Goal: Transaction & Acquisition: Purchase product/service

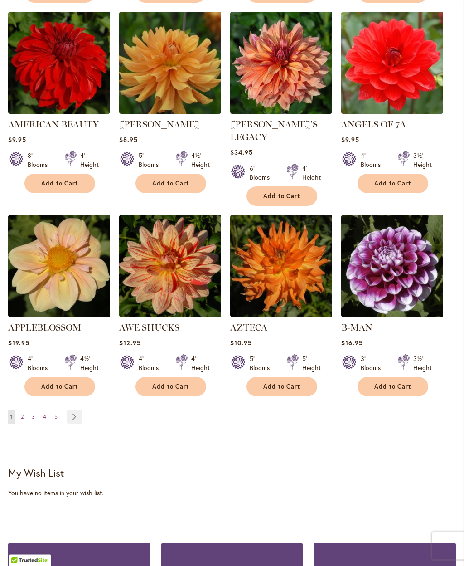
scroll to position [739, 0]
click at [59, 377] on button "Add to Cart" at bounding box center [59, 386] width 71 height 19
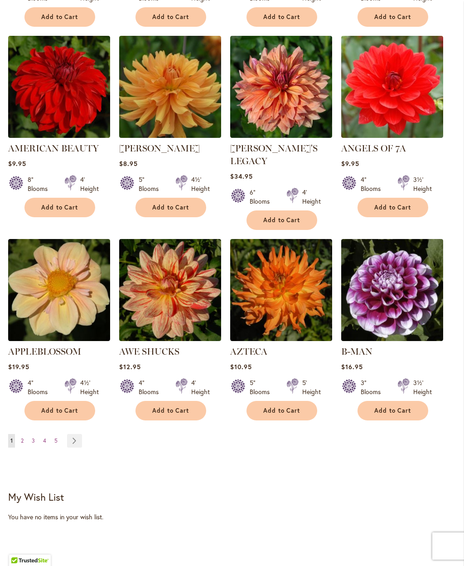
click at [73, 434] on link "Page Next" at bounding box center [74, 441] width 15 height 14
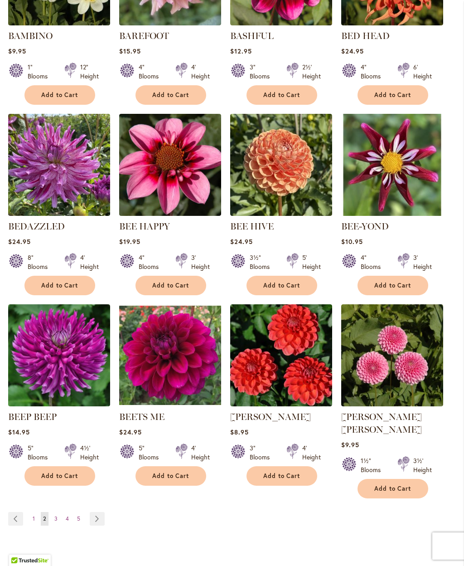
scroll to position [636, 0]
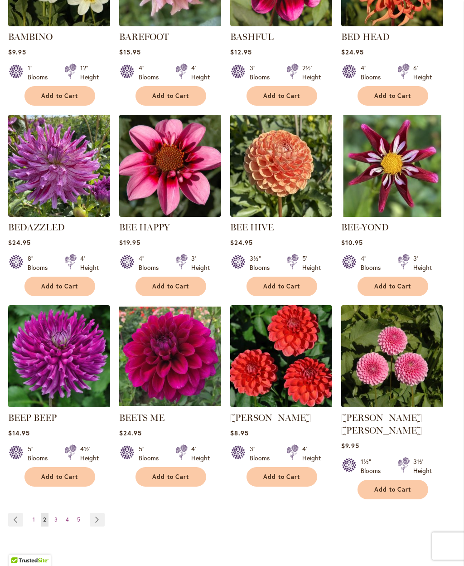
click at [398, 282] on span "Add to Cart" at bounding box center [392, 286] width 37 height 8
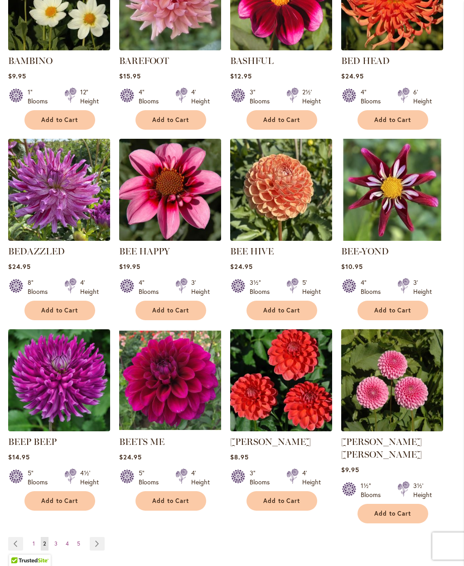
click at [178, 308] on span "Add to Cart" at bounding box center [170, 310] width 37 height 8
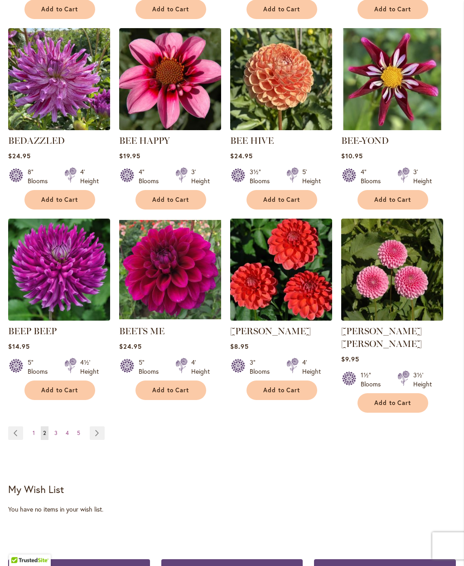
scroll to position [747, 0]
click at [97, 426] on link "Page Next" at bounding box center [97, 433] width 15 height 14
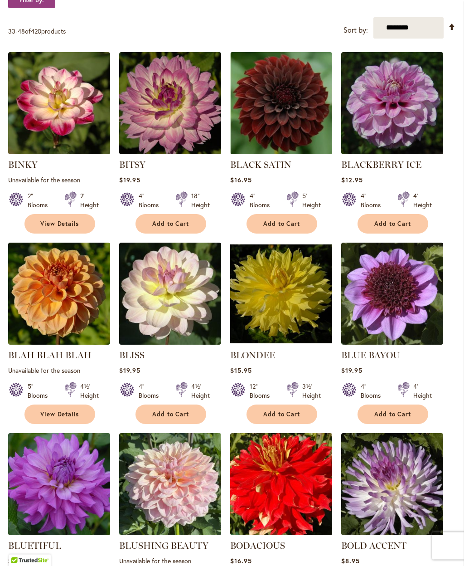
scroll to position [318, 0]
click at [400, 410] on span "Add to Cart" at bounding box center [392, 414] width 37 height 8
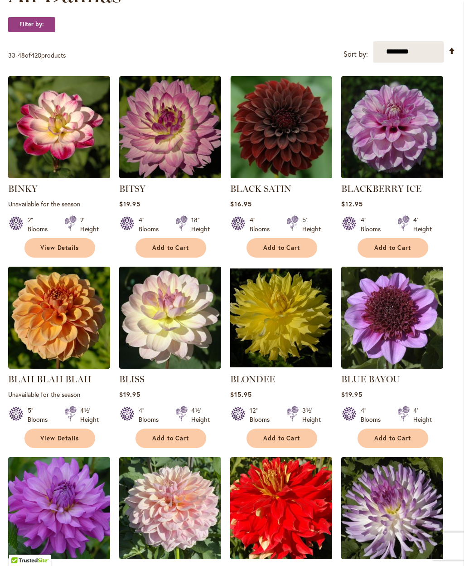
click at [395, 436] on span "Add to Cart" at bounding box center [392, 438] width 37 height 8
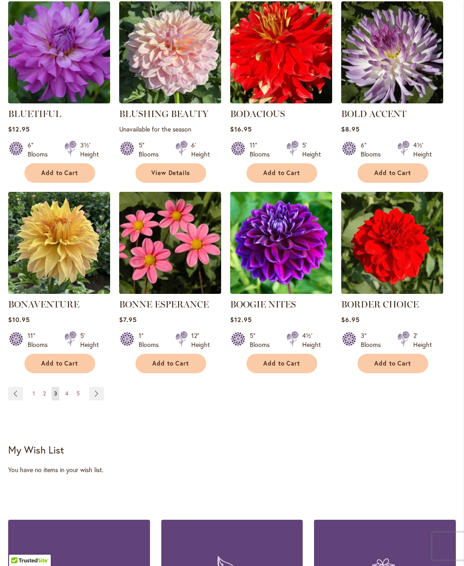
scroll to position [774, 0]
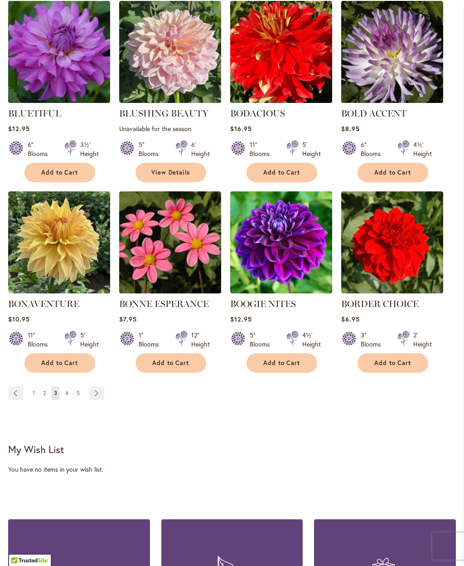
click at [67, 391] on span "4" at bounding box center [66, 392] width 3 height 7
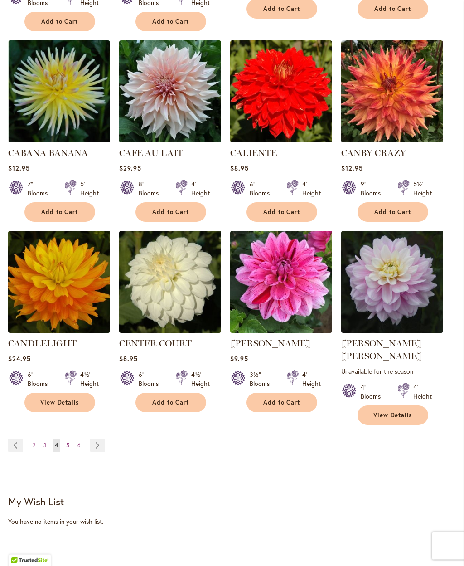
scroll to position [729, 0]
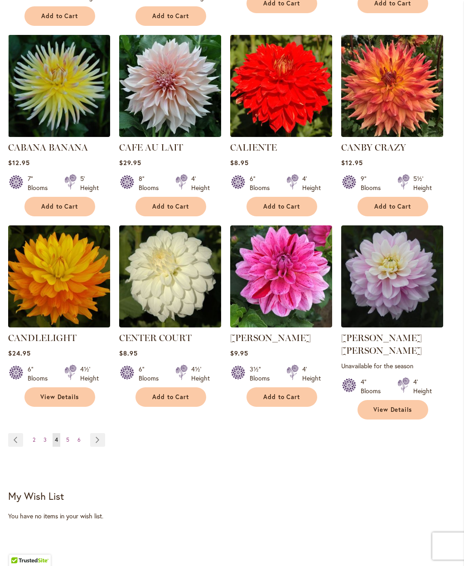
click at [96, 433] on link "Page Next" at bounding box center [97, 440] width 15 height 14
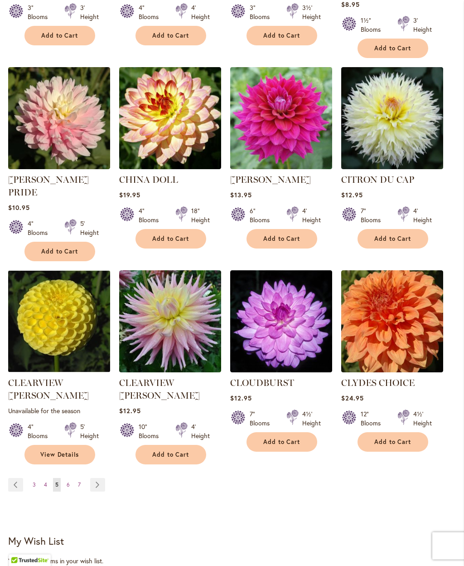
scroll to position [697, 0]
click at [97, 478] on link "Page Next" at bounding box center [97, 485] width 15 height 14
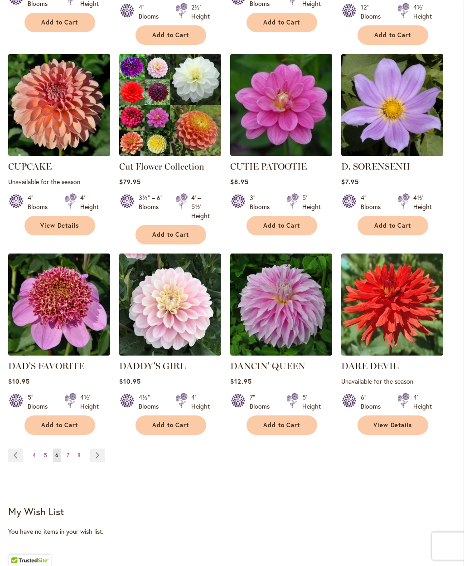
scroll to position [723, 0]
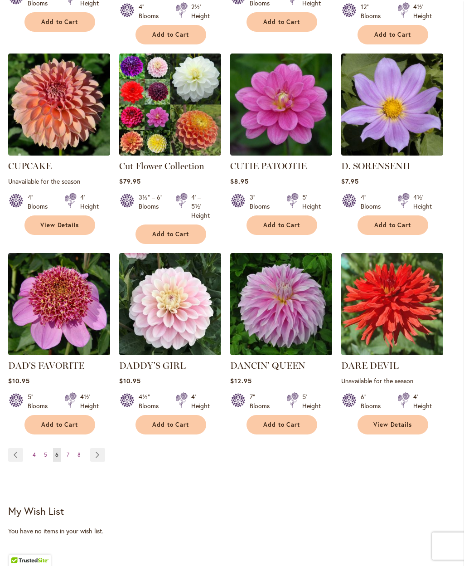
click at [407, 102] on img at bounding box center [392, 104] width 102 height 102
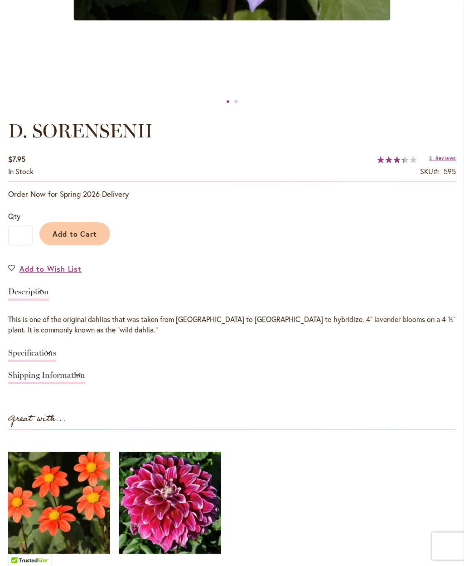
scroll to position [488, 0]
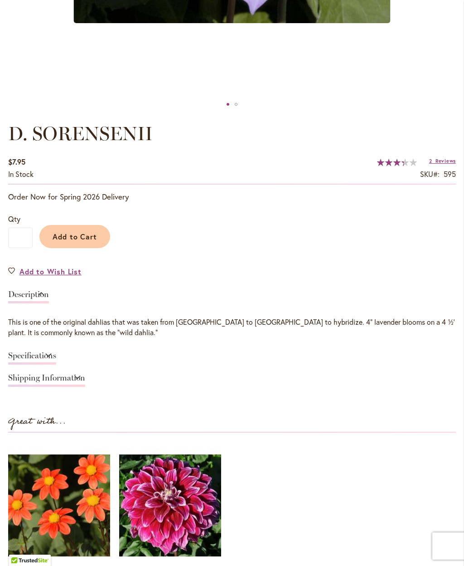
click at [92, 232] on span "Add to Cart" at bounding box center [75, 237] width 45 height 10
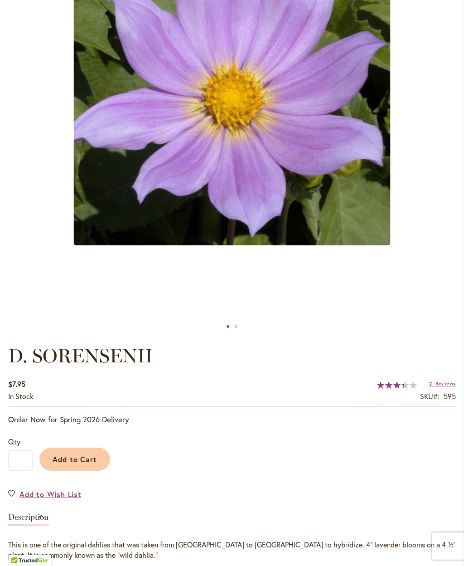
scroll to position [288, 0]
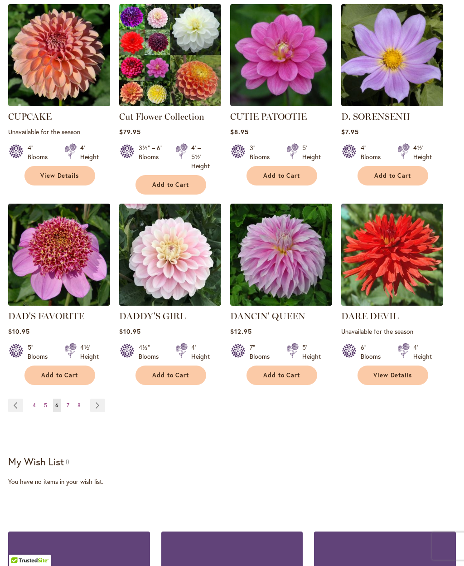
scroll to position [755, 0]
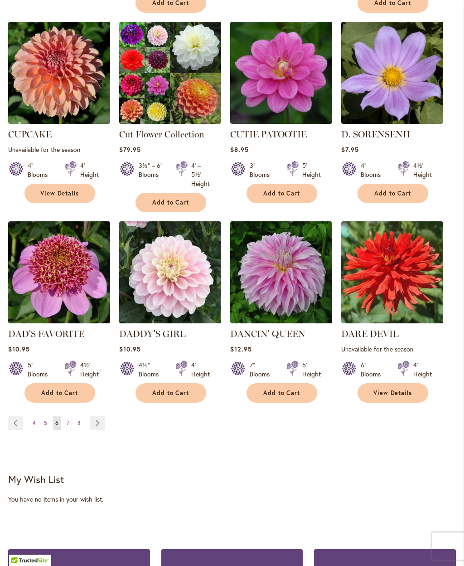
click at [65, 383] on button "Add to Cart" at bounding box center [59, 392] width 71 height 19
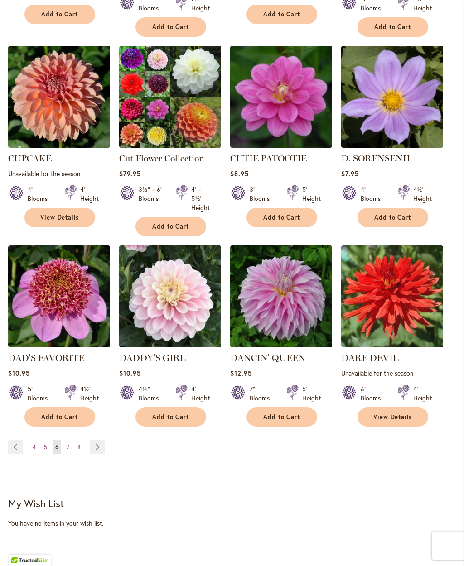
click at [94, 440] on link "Page Next" at bounding box center [97, 447] width 15 height 14
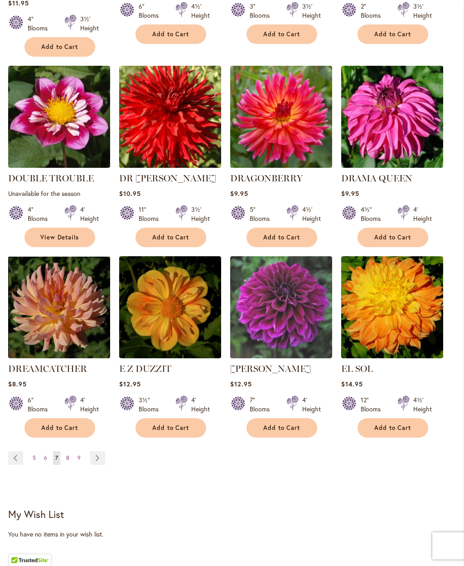
scroll to position [711, 0]
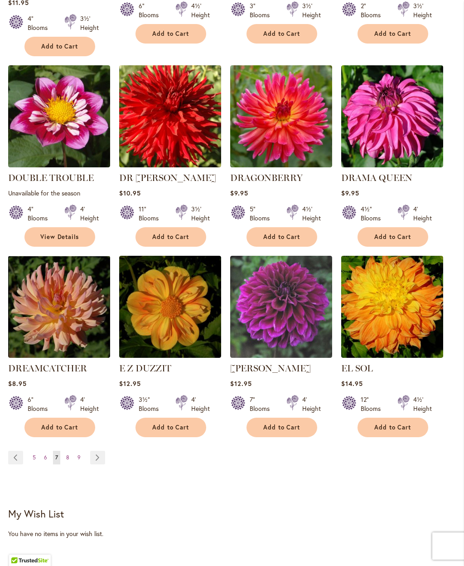
click at [97, 451] on link "Page Next" at bounding box center [97, 458] width 15 height 14
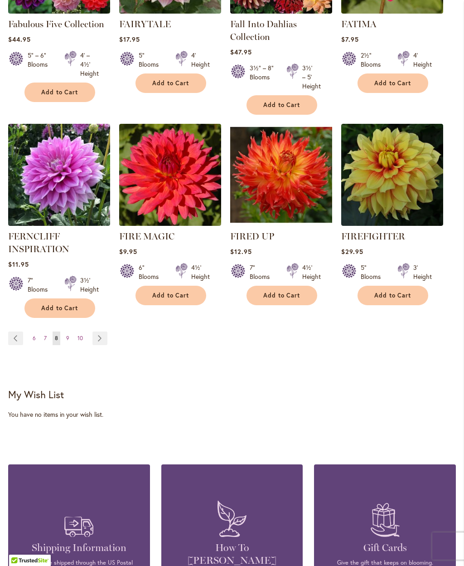
scroll to position [840, 0]
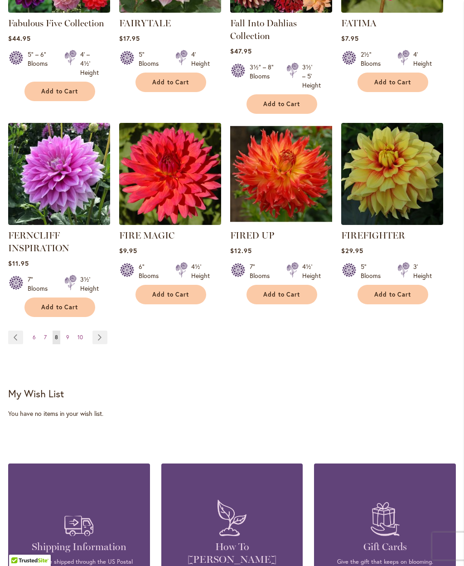
click at [101, 336] on link "Page Next" at bounding box center [99, 337] width 15 height 14
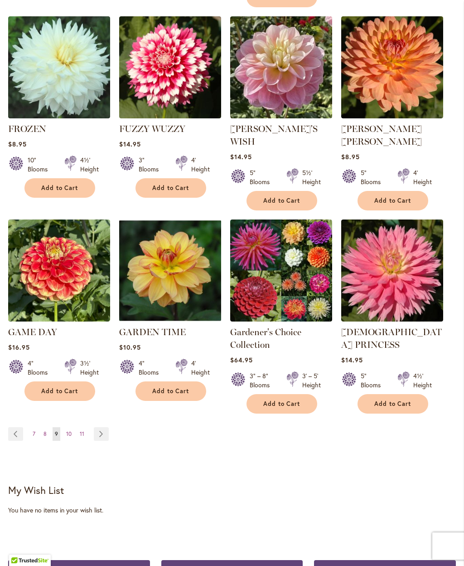
scroll to position [766, 0]
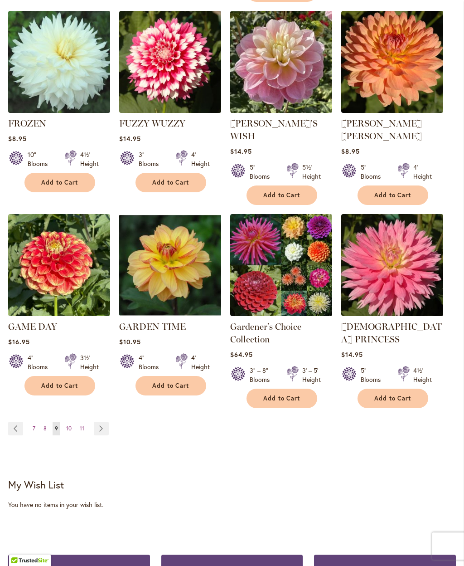
click at [104, 422] on link "Page Next" at bounding box center [101, 429] width 15 height 14
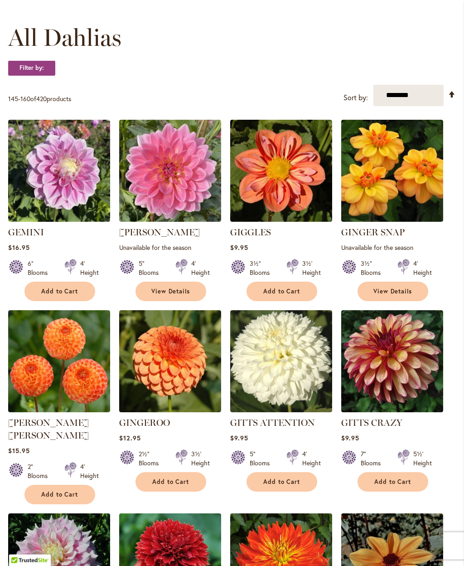
scroll to position [253, 0]
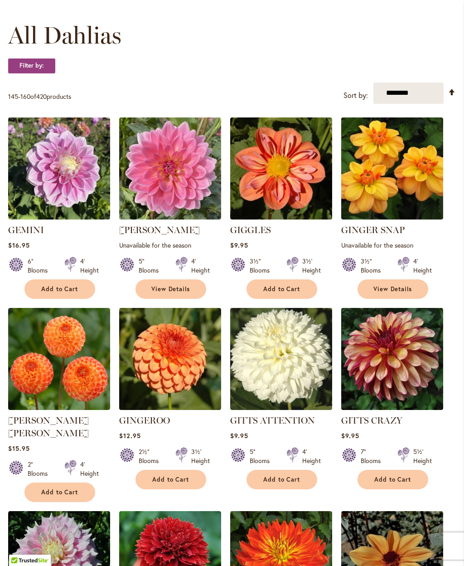
click at [291, 288] on span "Add to Cart" at bounding box center [281, 289] width 37 height 8
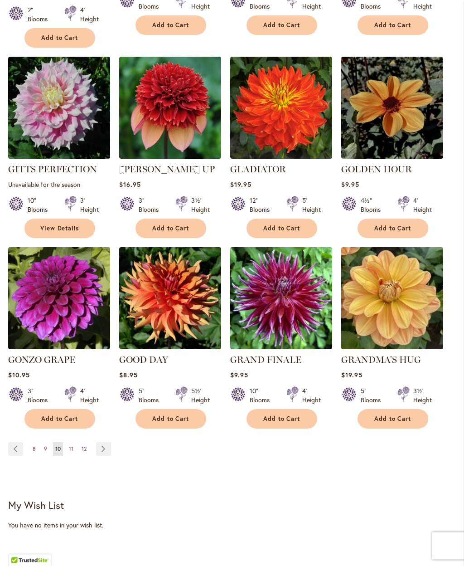
scroll to position [731, 0]
click at [178, 224] on span "Add to Cart" at bounding box center [170, 228] width 37 height 8
click at [400, 224] on span "Add to Cart" at bounding box center [392, 228] width 37 height 8
click at [106, 442] on link "Page Next" at bounding box center [103, 449] width 15 height 14
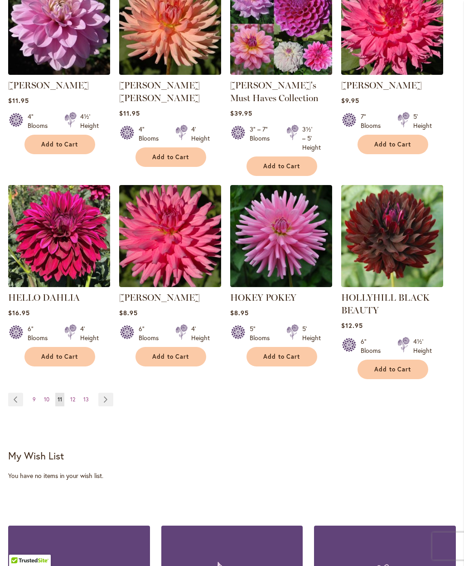
scroll to position [793, 0]
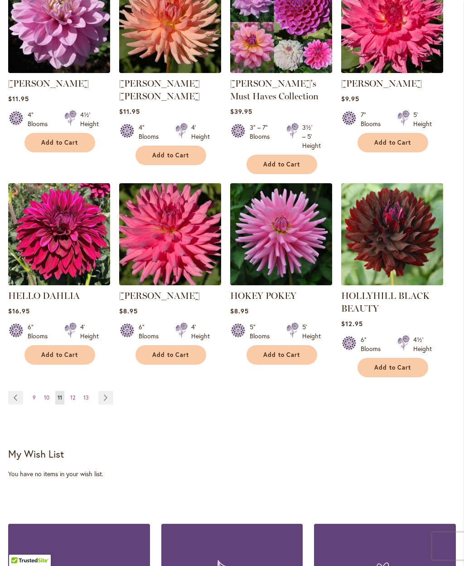
click at [104, 396] on link "Page Next" at bounding box center [105, 398] width 15 height 14
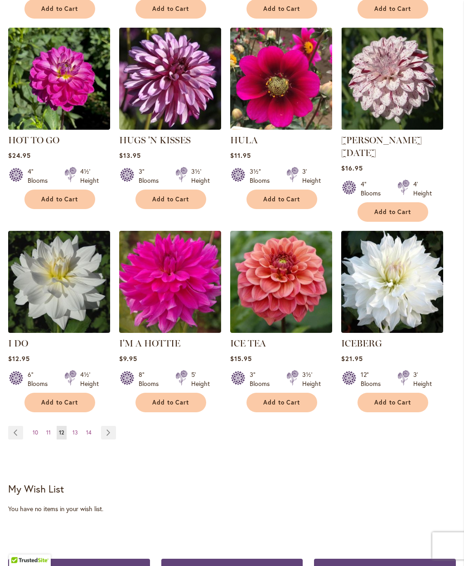
scroll to position [723, 0]
click at [108, 426] on link "Page Next" at bounding box center [108, 433] width 15 height 14
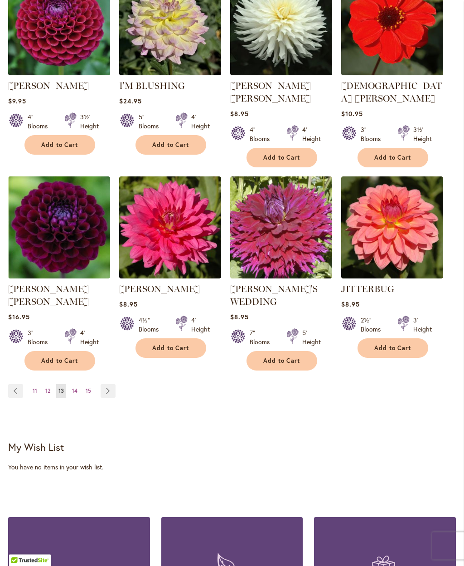
scroll to position [787, 0]
click at [107, 384] on link "Page Next" at bounding box center [108, 391] width 15 height 14
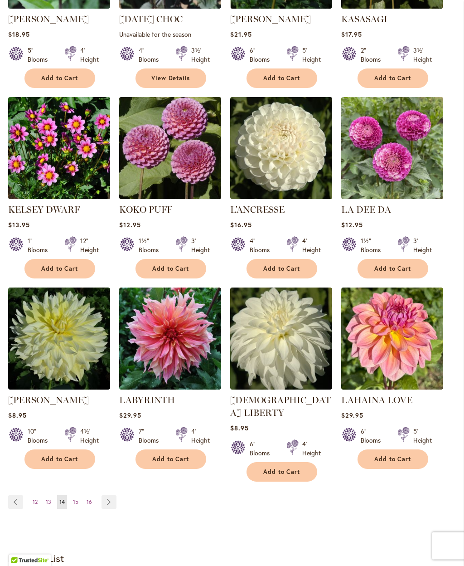
scroll to position [654, 0]
click at [66, 265] on span "Add to Cart" at bounding box center [59, 269] width 37 height 8
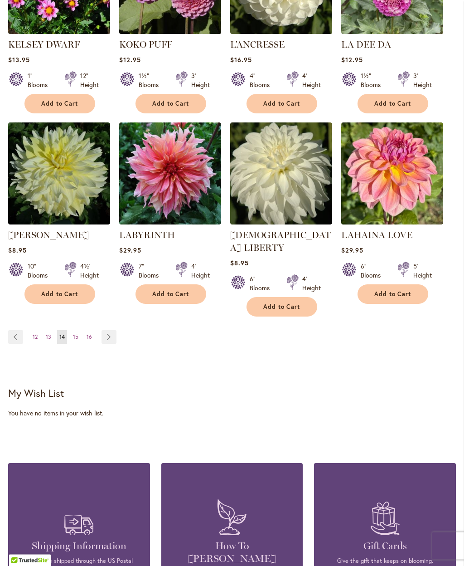
scroll to position [846, 0]
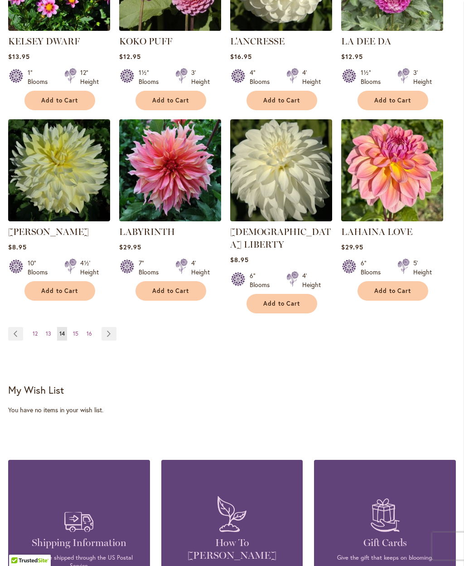
click at [111, 327] on link "Page Next" at bounding box center [109, 334] width 15 height 14
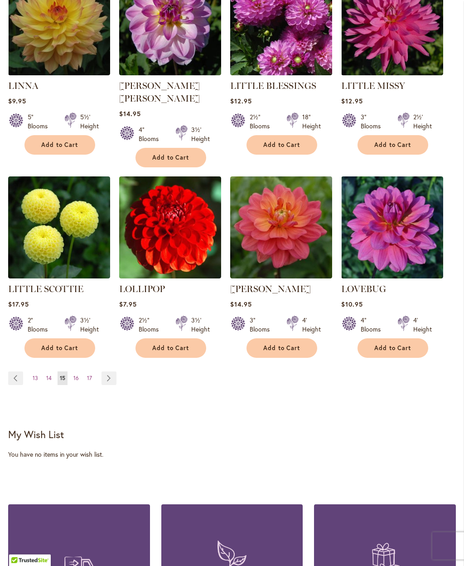
scroll to position [791, 0]
click at [109, 371] on link "Page Next" at bounding box center [109, 378] width 15 height 14
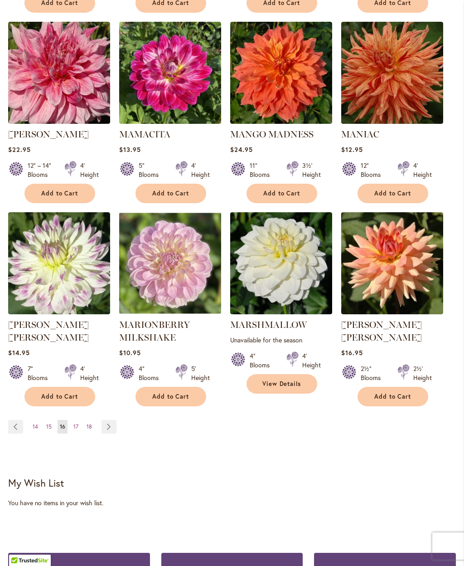
scroll to position [783, 0]
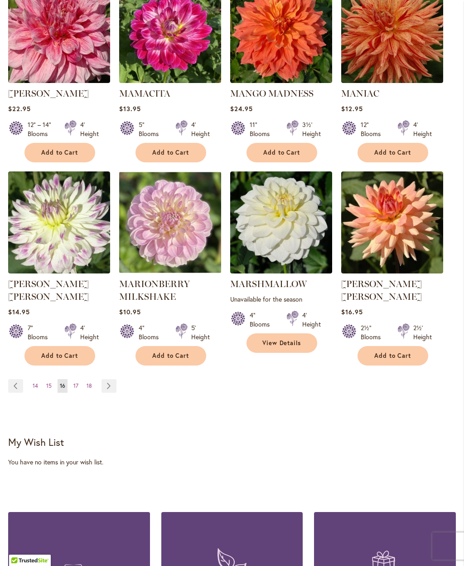
click at [105, 379] on link "Page Next" at bounding box center [109, 386] width 15 height 14
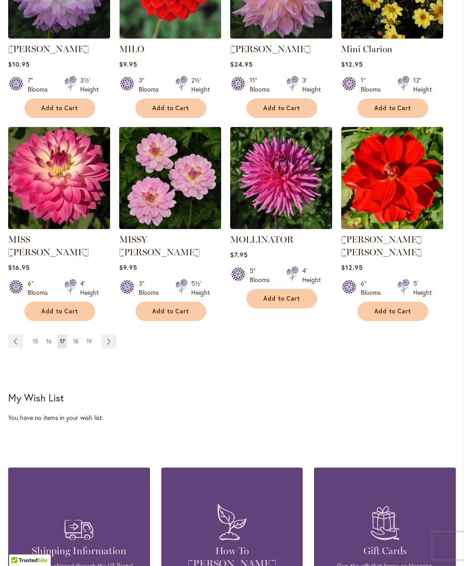
scroll to position [815, 0]
click at [102, 335] on link "Page Next" at bounding box center [109, 342] width 15 height 14
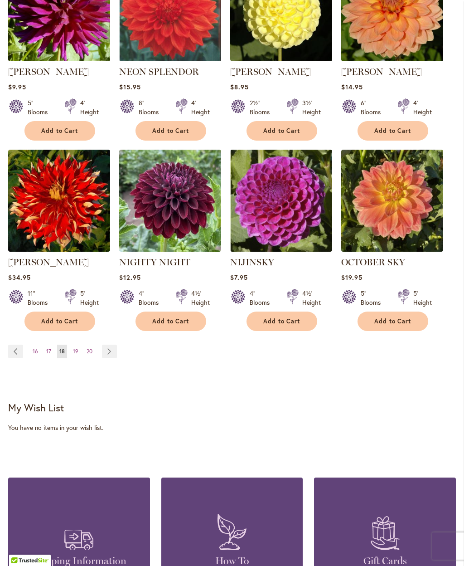
scroll to position [792, 0]
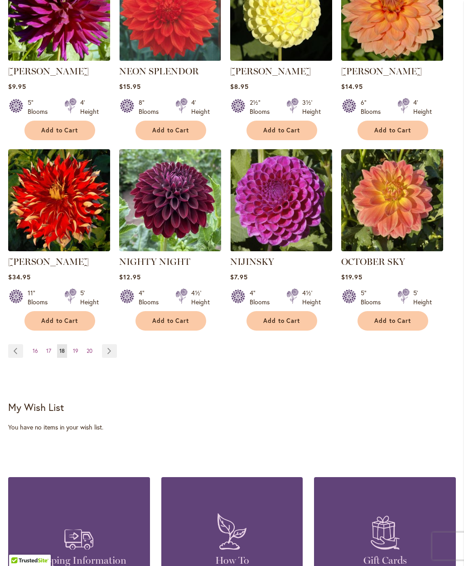
click at [105, 354] on link "Page Next" at bounding box center [109, 351] width 15 height 14
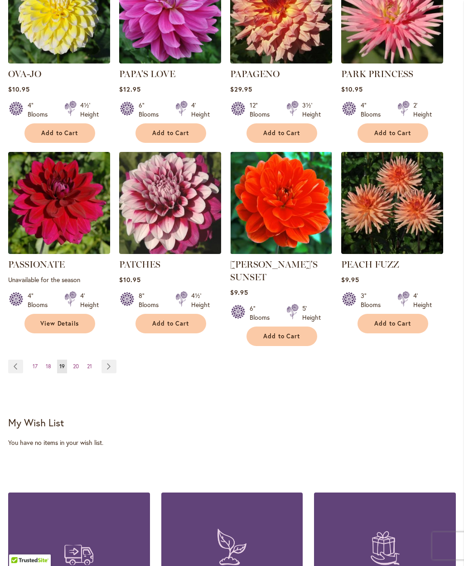
scroll to position [806, 0]
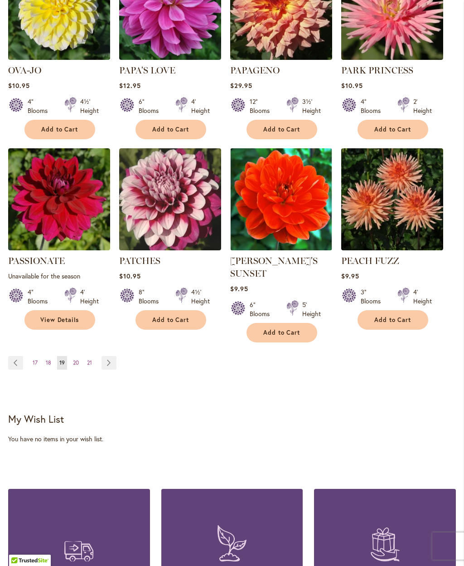
click at [93, 356] on link "Page 21" at bounding box center [90, 363] width 10 height 14
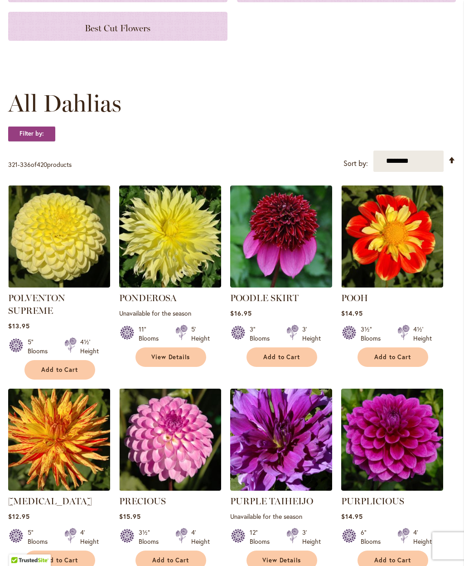
scroll to position [185, 0]
click at [295, 359] on span "Add to Cart" at bounding box center [281, 357] width 37 height 8
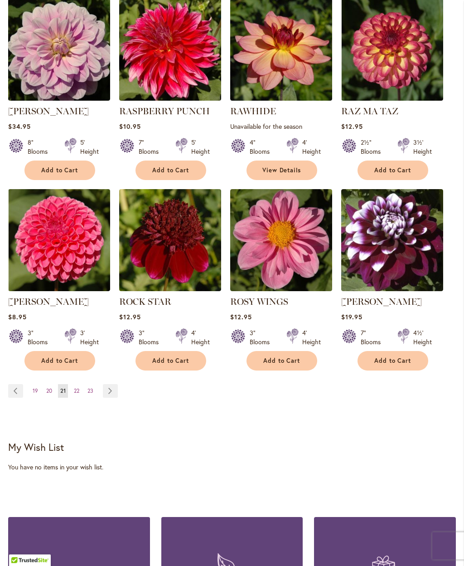
scroll to position [789, 0]
click at [177, 357] on span "Add to Cart" at bounding box center [170, 361] width 37 height 8
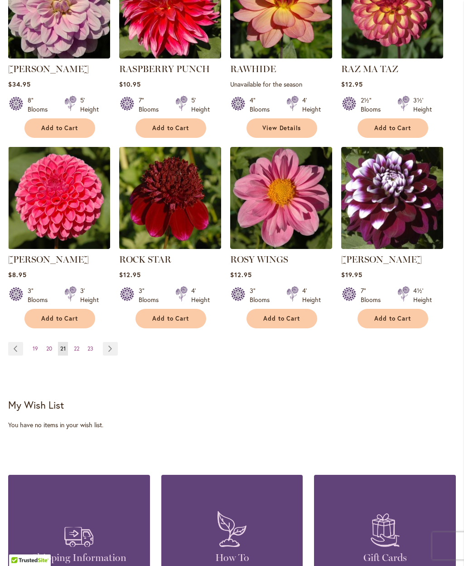
scroll to position [832, 0]
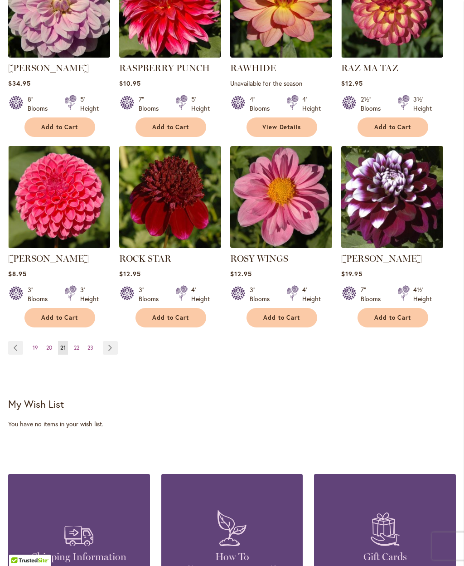
click at [107, 348] on link "Page Next" at bounding box center [110, 348] width 15 height 14
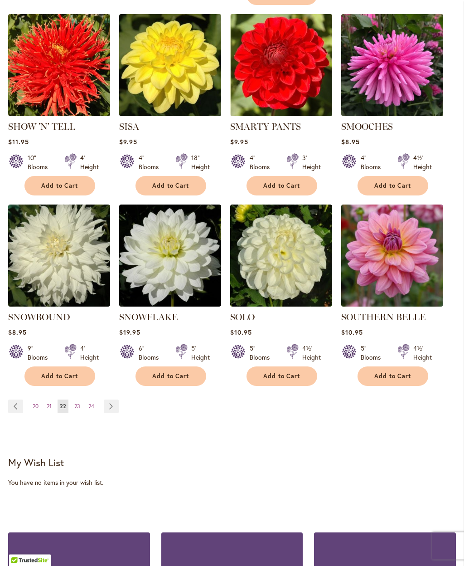
scroll to position [750, 0]
click at [106, 399] on link "Page Next" at bounding box center [111, 406] width 15 height 14
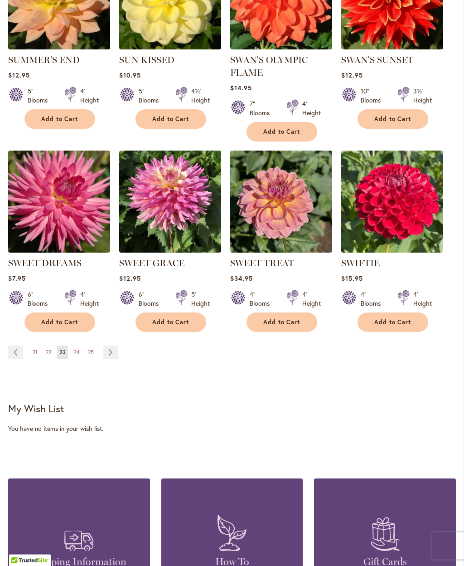
scroll to position [805, 0]
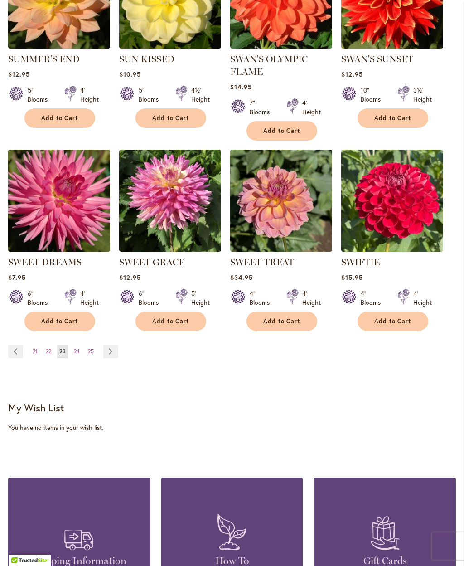
click at [114, 345] on link "Page Next" at bounding box center [110, 352] width 15 height 14
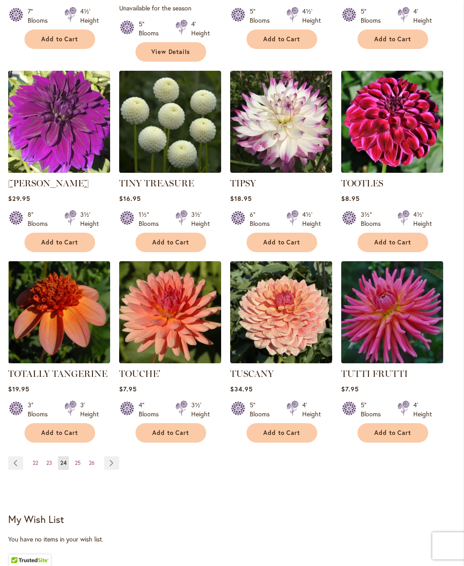
scroll to position [694, 0]
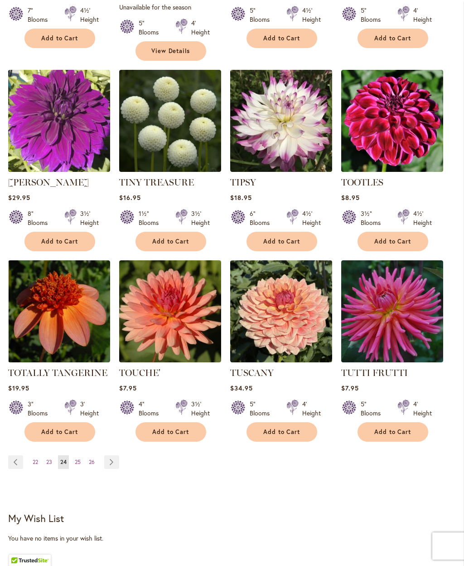
click at [115, 455] on link "Page Next" at bounding box center [111, 462] width 15 height 14
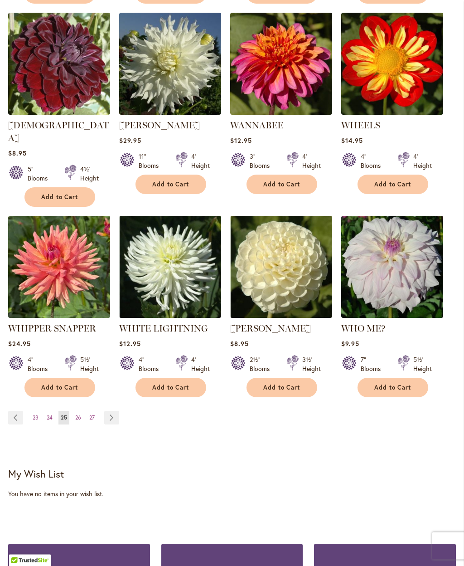
scroll to position [738, 0]
click at [113, 411] on link "Page Next" at bounding box center [111, 418] width 15 height 14
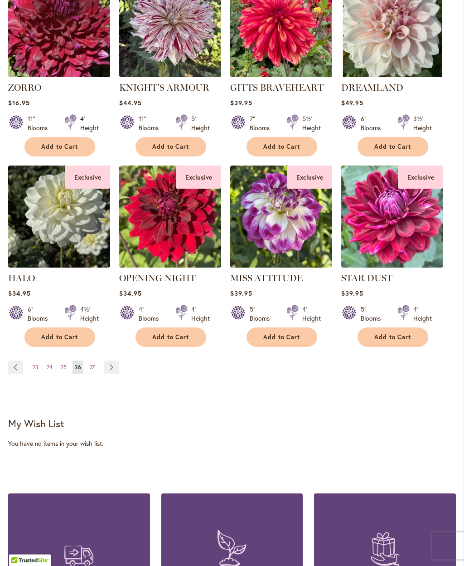
scroll to position [776, 0]
click at [111, 361] on link "Page Next" at bounding box center [111, 367] width 15 height 14
